Goal: Communication & Community: Answer question/provide support

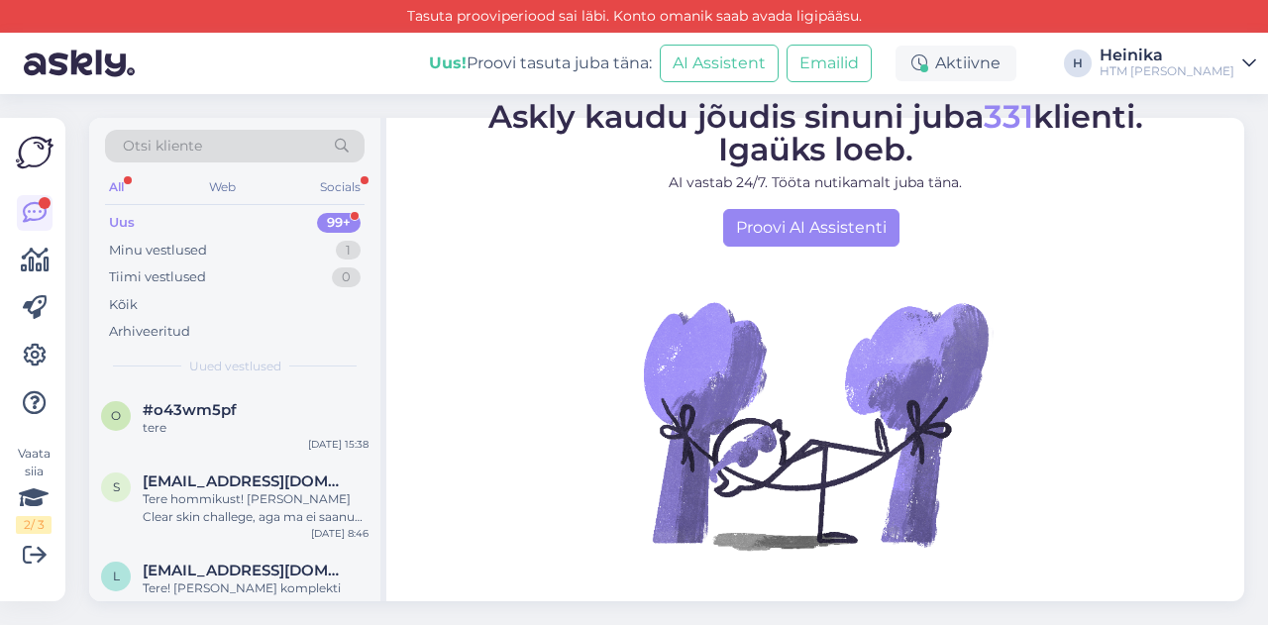
click at [216, 229] on div "Uus 99+" at bounding box center [235, 223] width 260 height 28
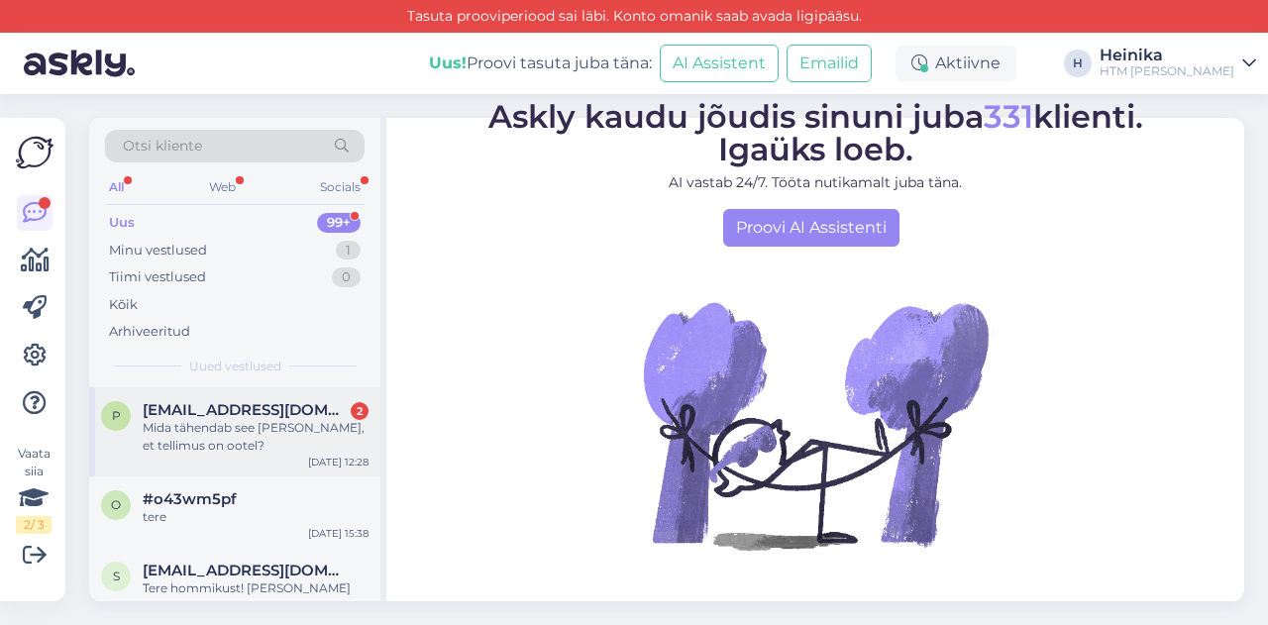
click at [270, 425] on div "Mida tähendab see [PERSON_NAME], et tellimus on ootel?" at bounding box center [256, 437] width 226 height 36
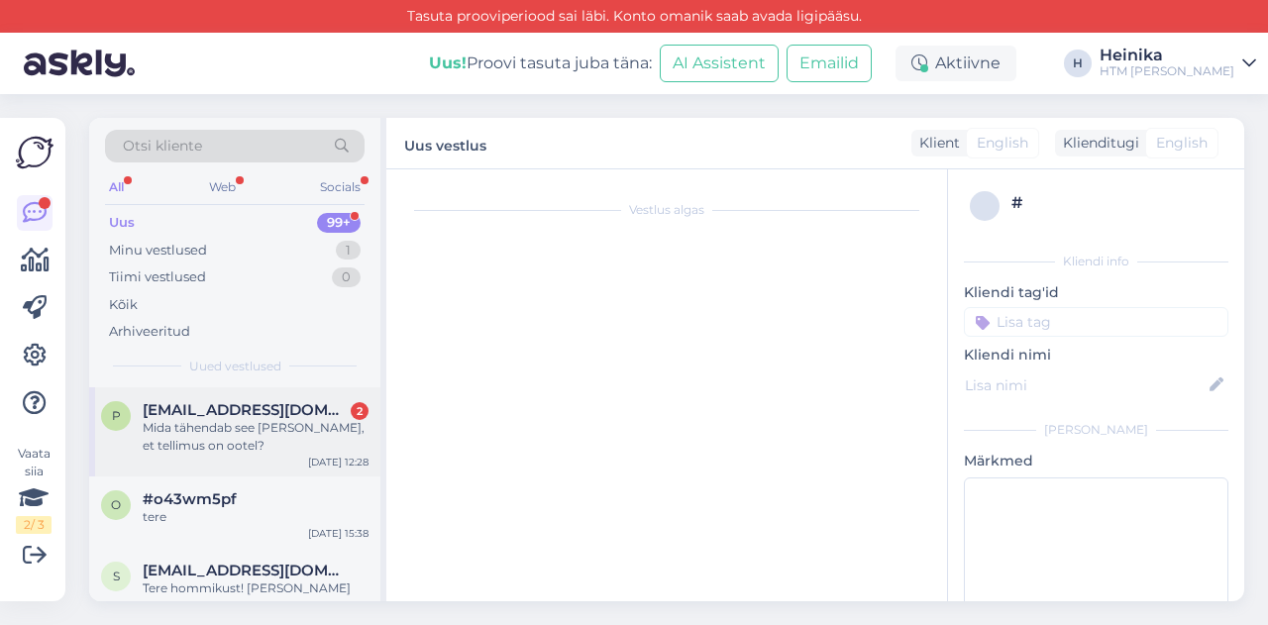
scroll to position [54, 0]
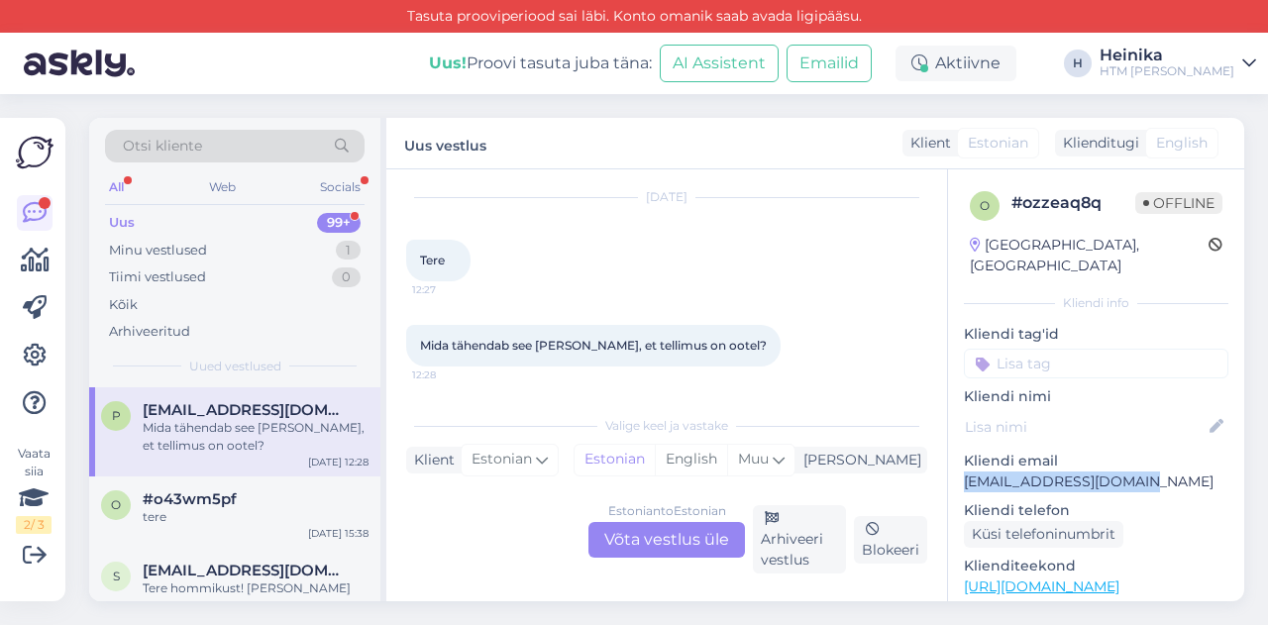
drag, startPoint x: 1152, startPoint y: 457, endPoint x: 955, endPoint y: 465, distance: 197.3
click at [955, 465] on div "o # ozzeaq8q Offline [GEOGRAPHIC_DATA], Kuressaare Kliendi info Kliendi tag'id …" at bounding box center [1096, 586] width 296 height 835
copy p "[EMAIL_ADDRESS][DOMAIN_NAME]"
click at [674, 536] on div "Estonian to Estonian Võta vestlus üle" at bounding box center [666, 540] width 157 height 36
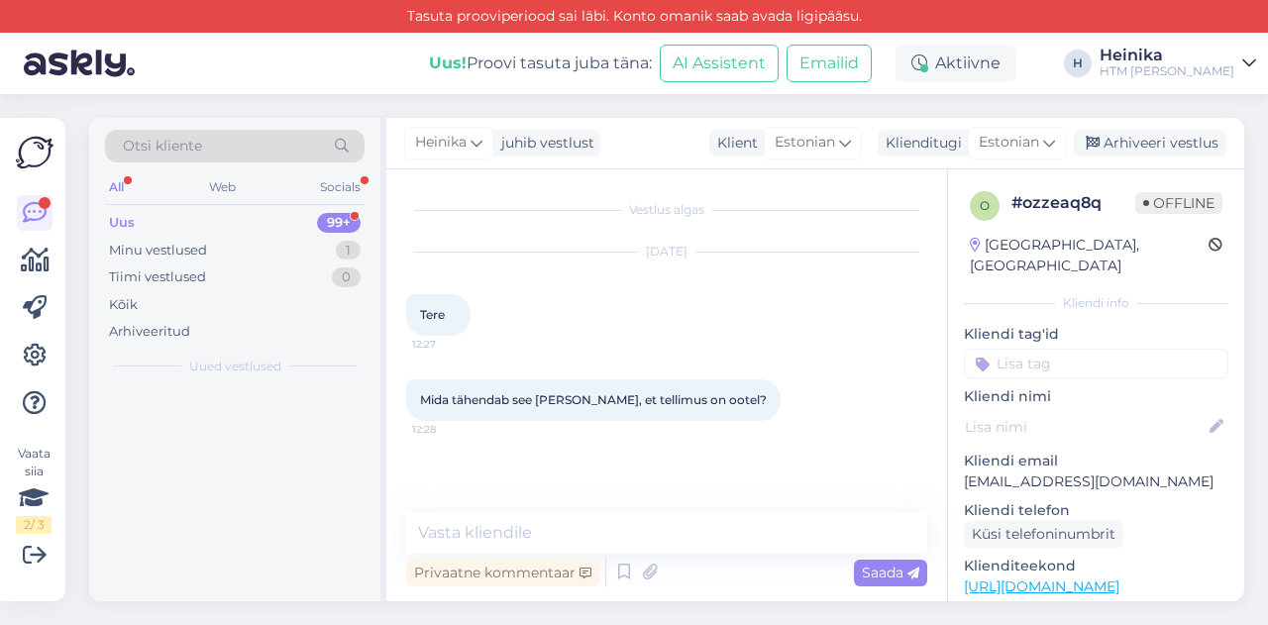
scroll to position [0, 0]
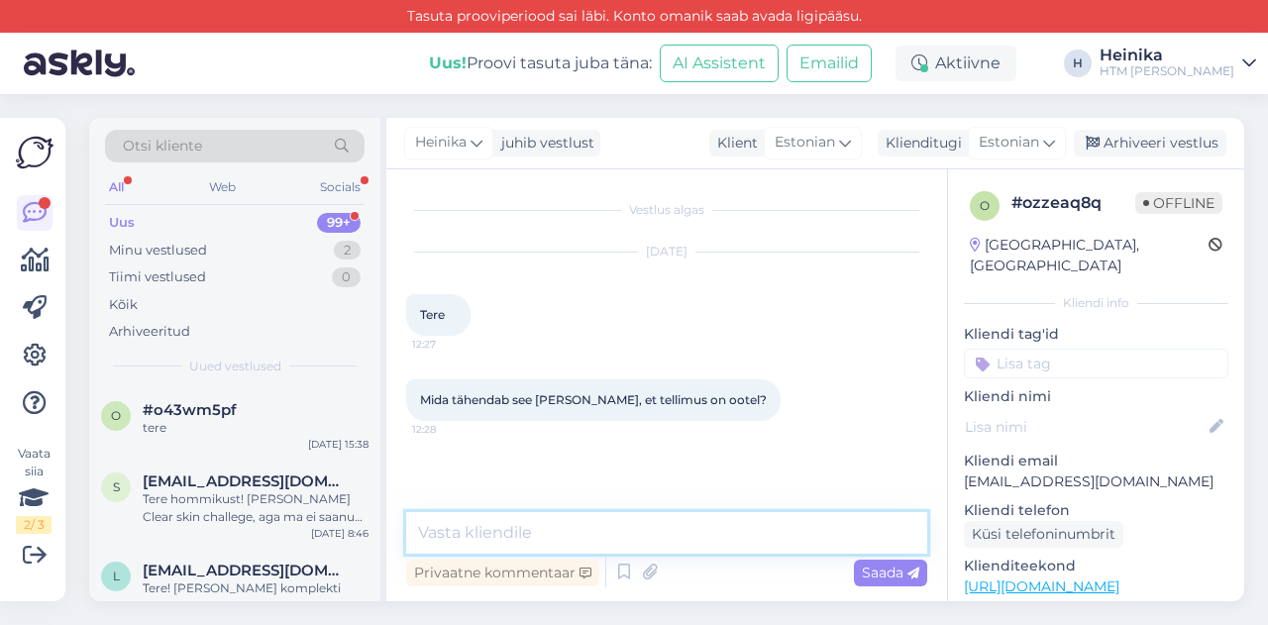
click at [642, 534] on textarea at bounding box center [666, 533] width 521 height 42
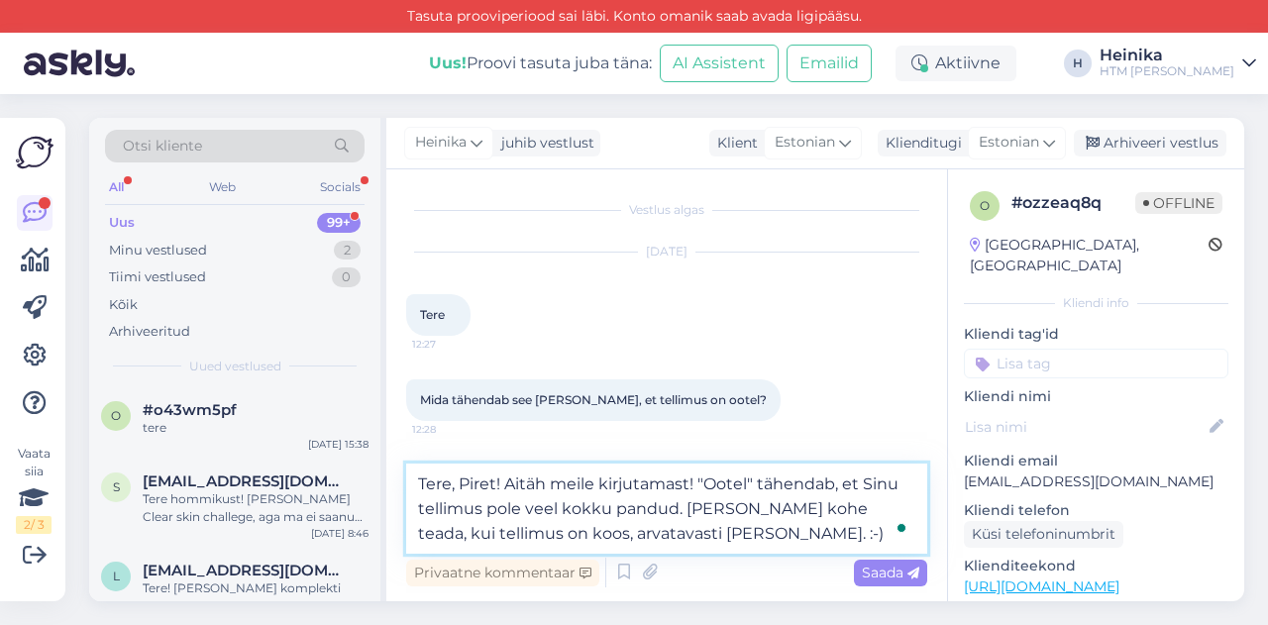
click at [693, 488] on textarea "Tere, Piret! Aitäh meile kirjutamast! "Ootel" tähendab, et Sinu tellimus pole v…" at bounding box center [666, 509] width 521 height 90
click at [757, 506] on textarea "Tere, Piret! Aitäh meile kirjutamast. "Ootel" tähendab, et Sinu tellimus pole v…" at bounding box center [666, 509] width 521 height 90
click at [749, 536] on textarea "Tere, Piret! Aitäh meile kirjutamast. "Ootel" tähendab, et Sinu tellimus pole v…" at bounding box center [666, 509] width 521 height 90
click at [717, 536] on textarea "Tere, Piret! Aitäh meile kirjutamast. "Ootel" tähendab, et Sinu tellimus pole v…" at bounding box center [666, 509] width 521 height 90
type textarea "Tere, Piret! Aitäh meile kirjutamast. "Ootel" tähendab, et Sinu tellimus pole v…"
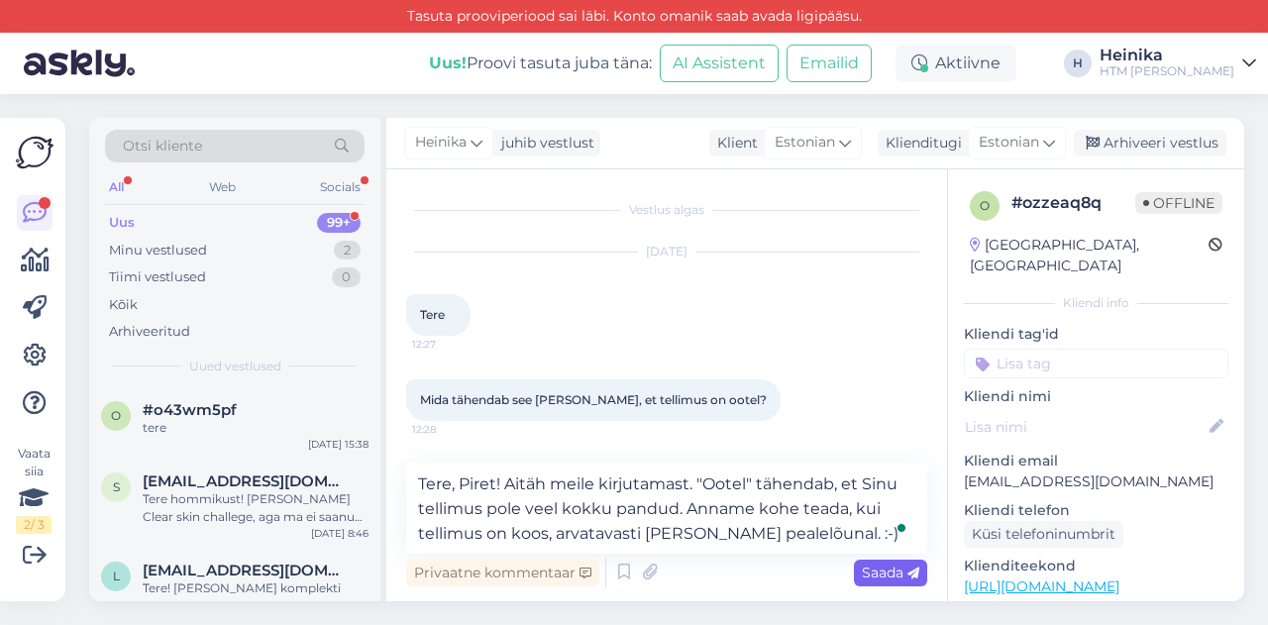
click at [870, 578] on span "Saada" at bounding box center [890, 573] width 57 height 18
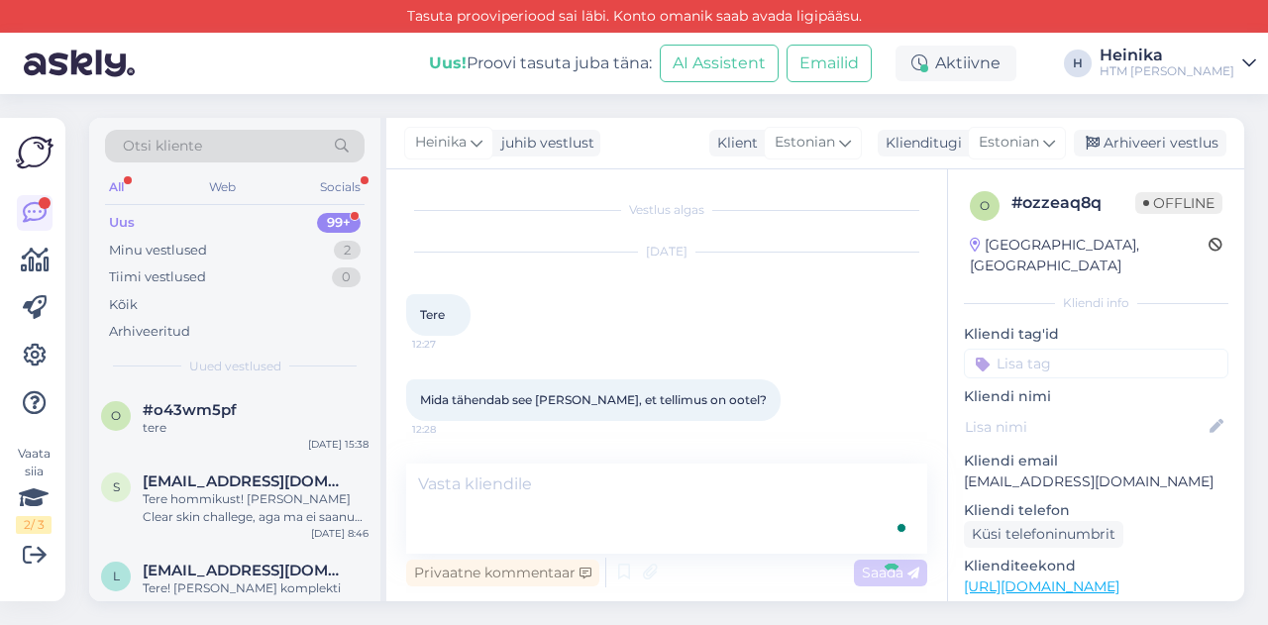
scroll to position [68, 0]
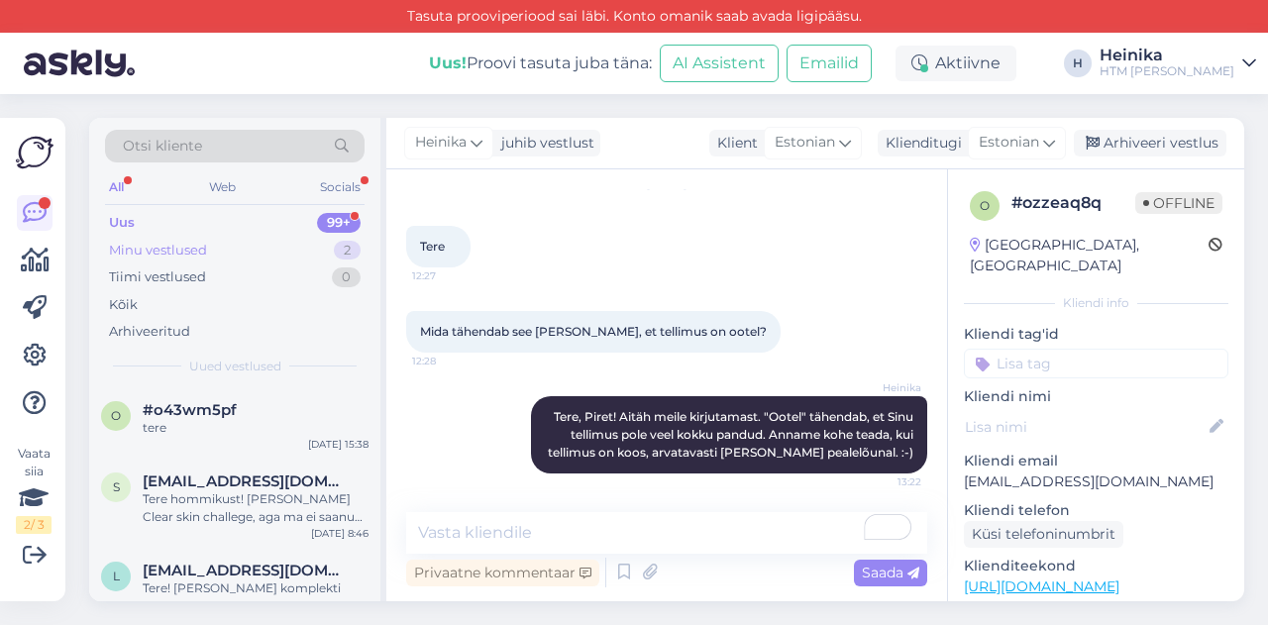
click at [207, 245] on div "Minu vestlused 2" at bounding box center [235, 251] width 260 height 28
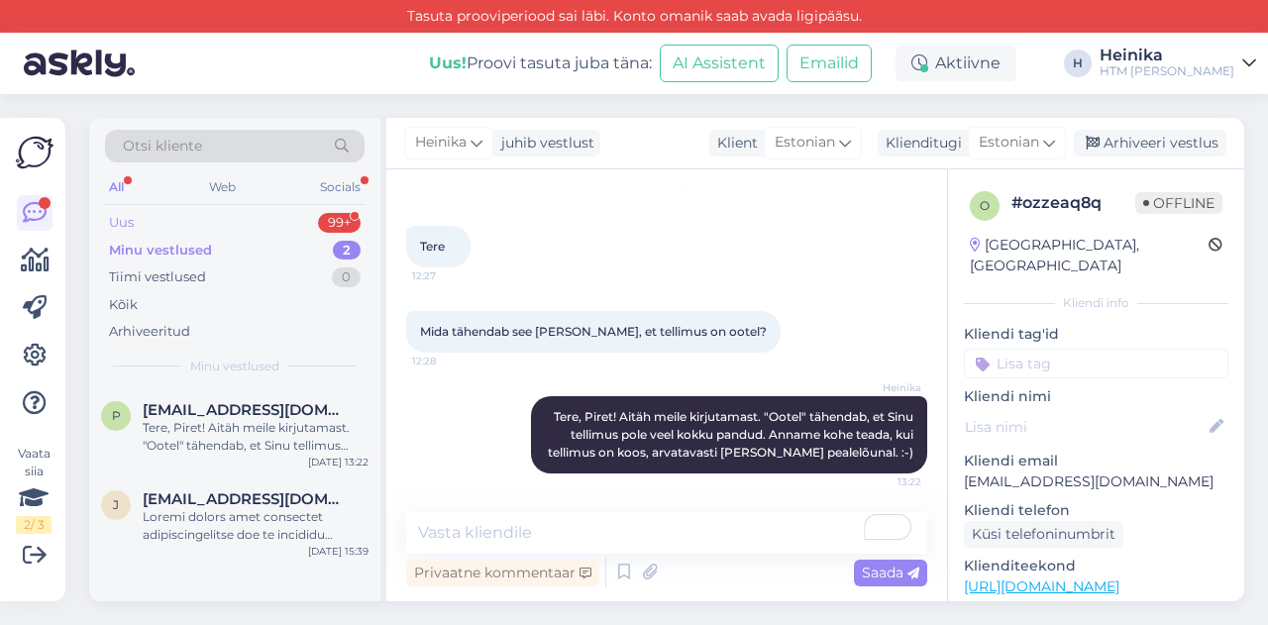
click at [205, 224] on div "Uus 99+" at bounding box center [235, 223] width 260 height 28
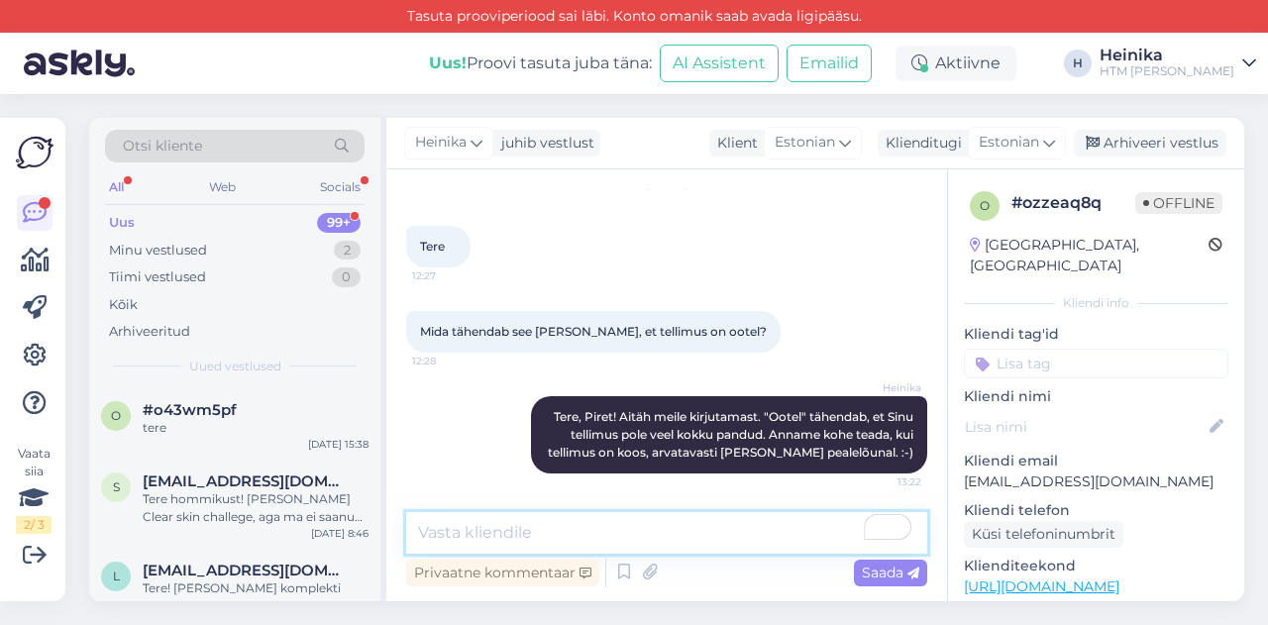
click at [586, 527] on textarea "To enrich screen reader interactions, please activate Accessibility in Grammarl…" at bounding box center [666, 533] width 521 height 42
click at [571, 536] on textarea "Sinu Secret Box on [PERSON_NAME] ootab sind meie esinduspoes. :-)" at bounding box center [666, 533] width 521 height 42
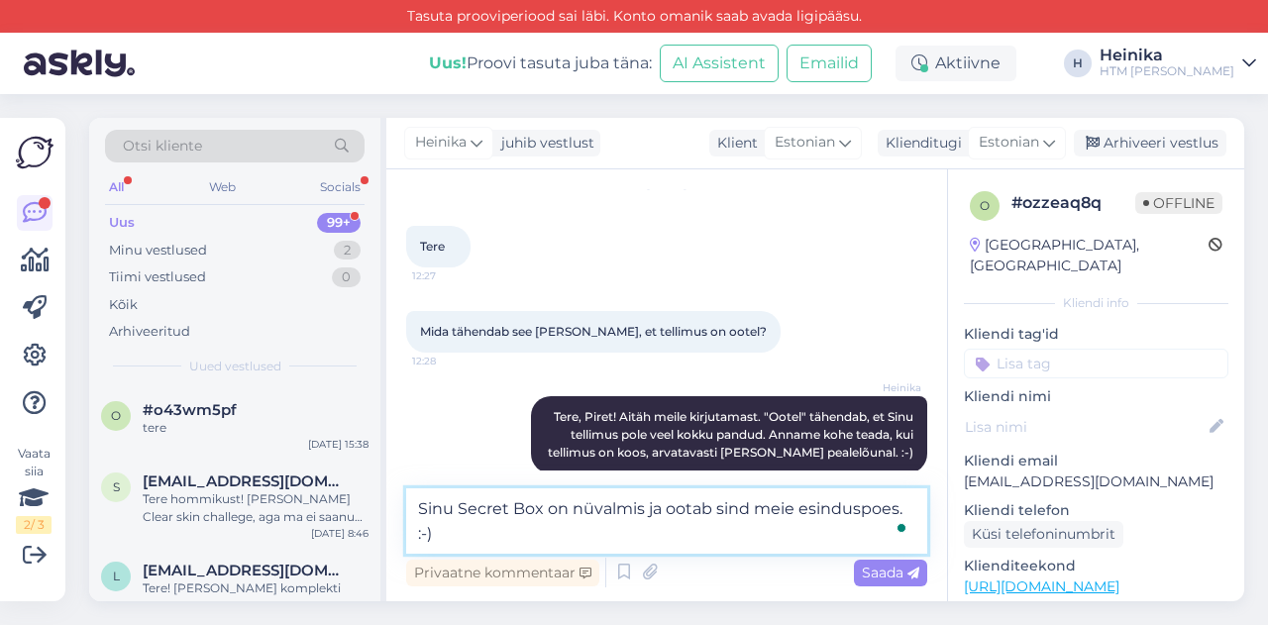
scroll to position [92, 0]
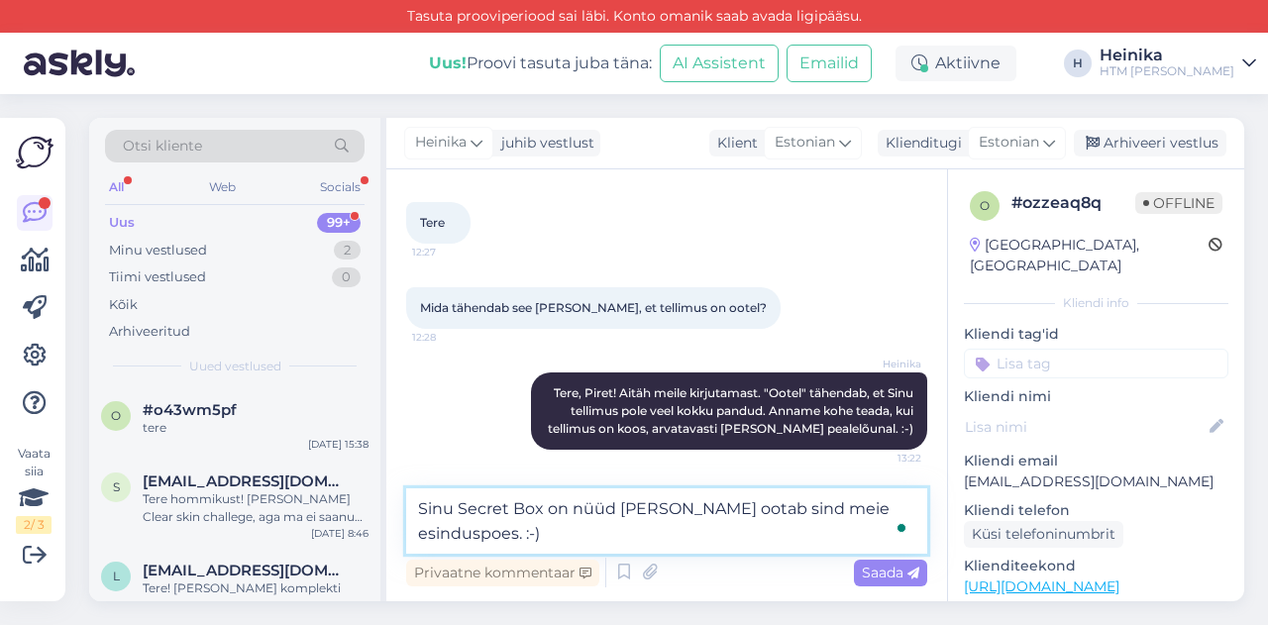
click at [572, 533] on textarea "Sinu Secret Box on nüüd [PERSON_NAME] ootab sind meie esinduspoes. :-)" at bounding box center [666, 520] width 521 height 65
type textarea "Sinu Secret Box on nüüd [PERSON_NAME] ootab sind meie esinduspoes. :-)"
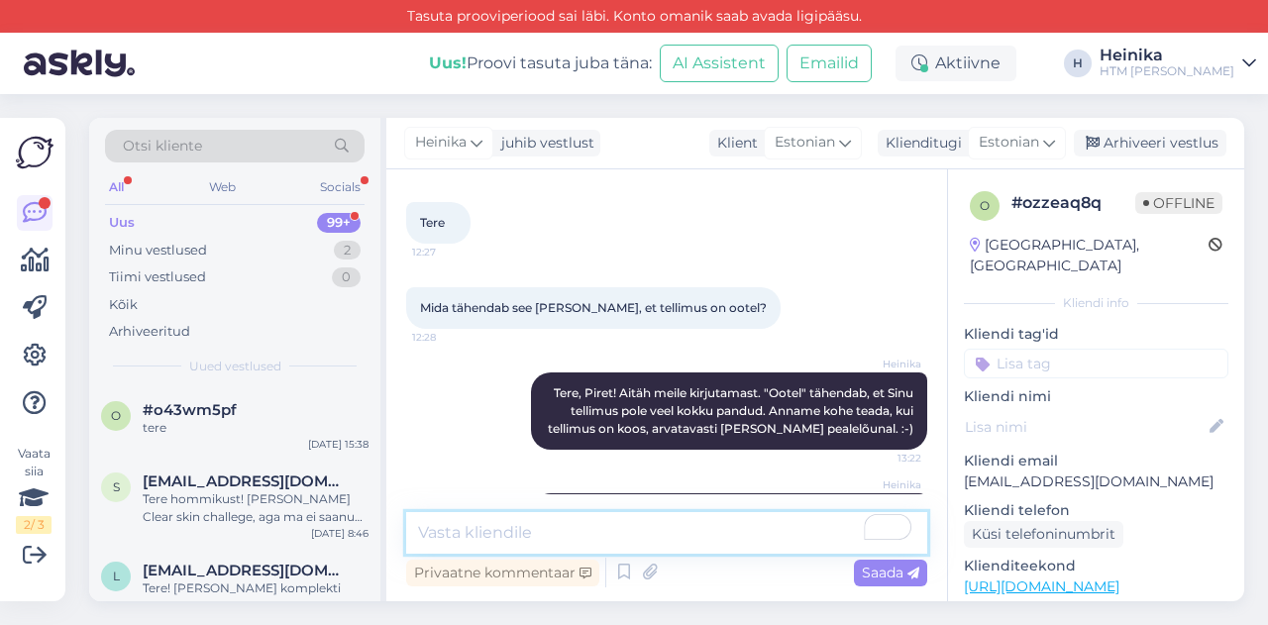
scroll to position [171, 0]
